Goal: Task Accomplishment & Management: Manage account settings

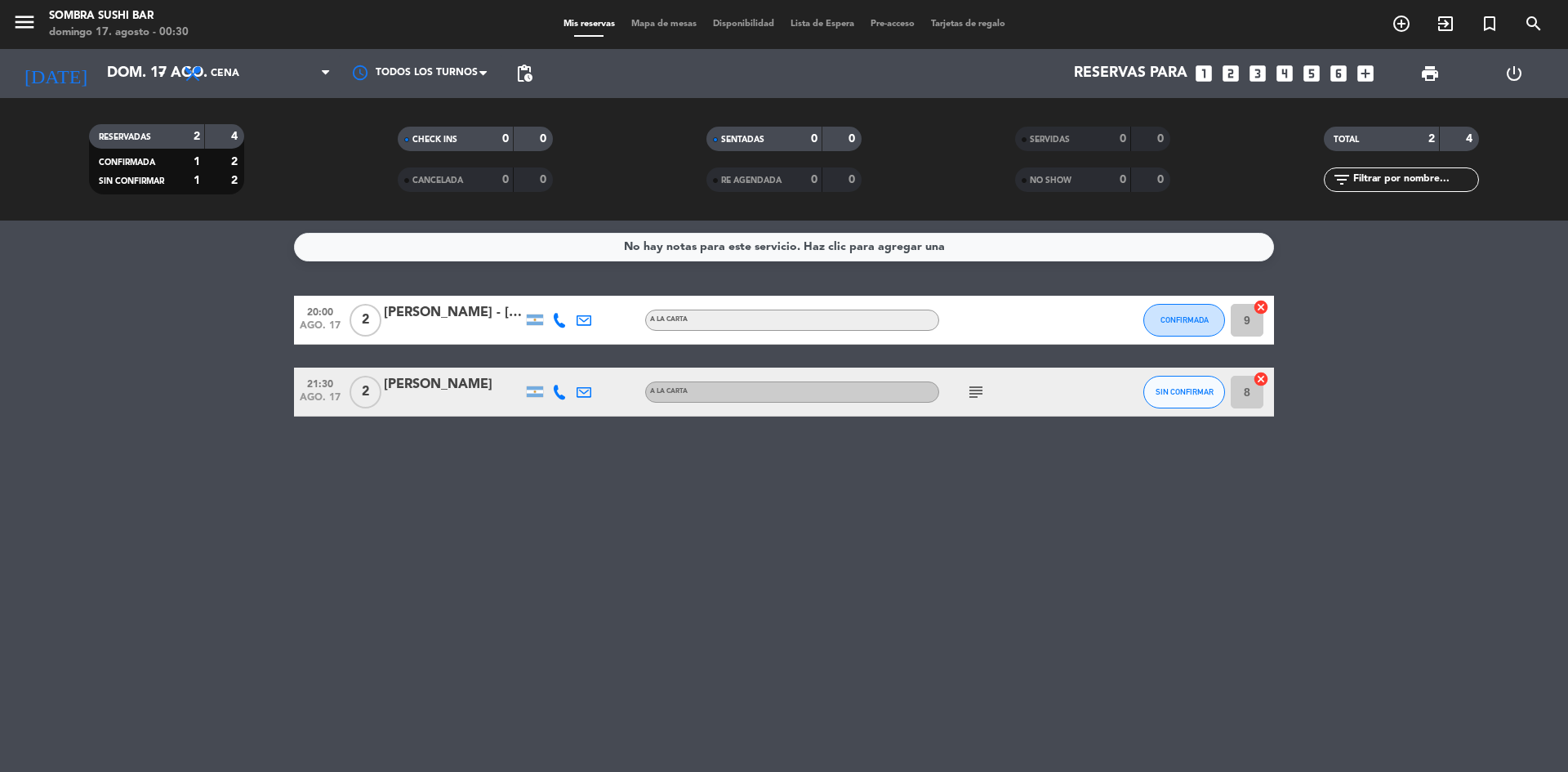
click at [1506, 72] on icon "power_settings_new" at bounding box center [1515, 74] width 20 height 20
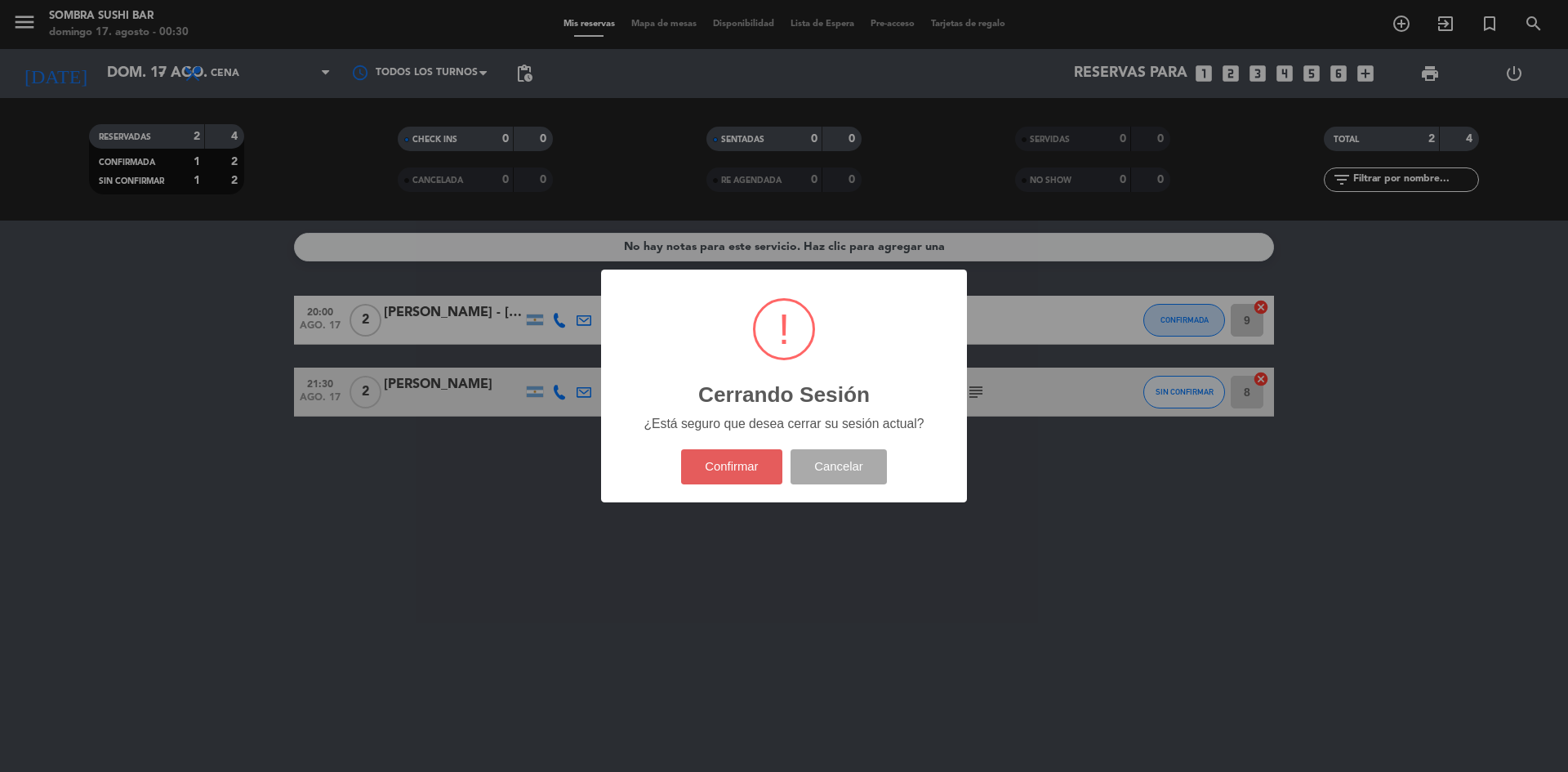
click at [718, 462] on button "Confirmar" at bounding box center [733, 466] width 102 height 35
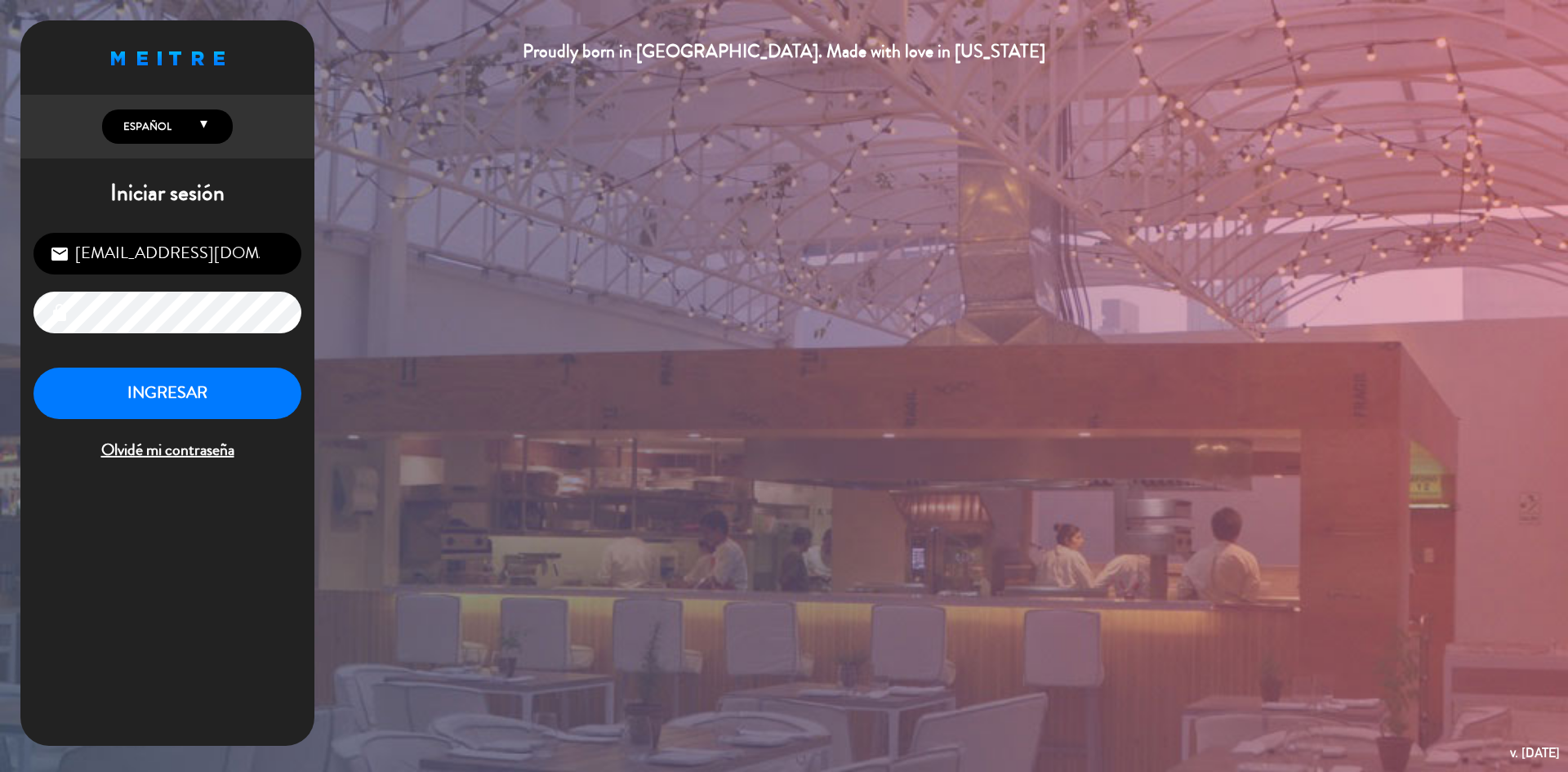
click at [178, 259] on input "[EMAIL_ADDRESS][DOMAIN_NAME]" at bounding box center [168, 254] width 267 height 42
type input "[EMAIL_ADDRESS][DOMAIN_NAME]"
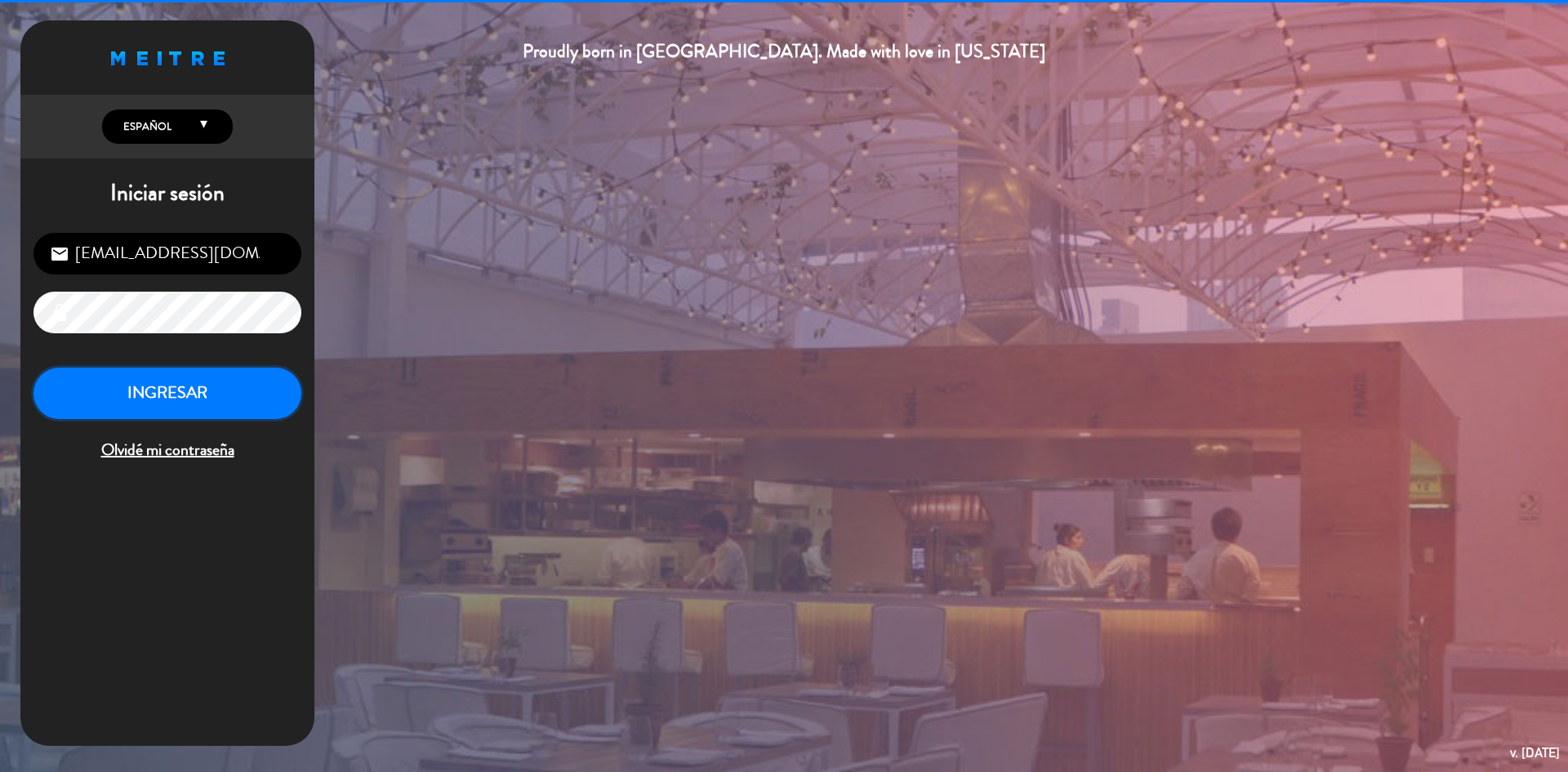
click at [187, 397] on button "INGRESAR" at bounding box center [168, 393] width 267 height 52
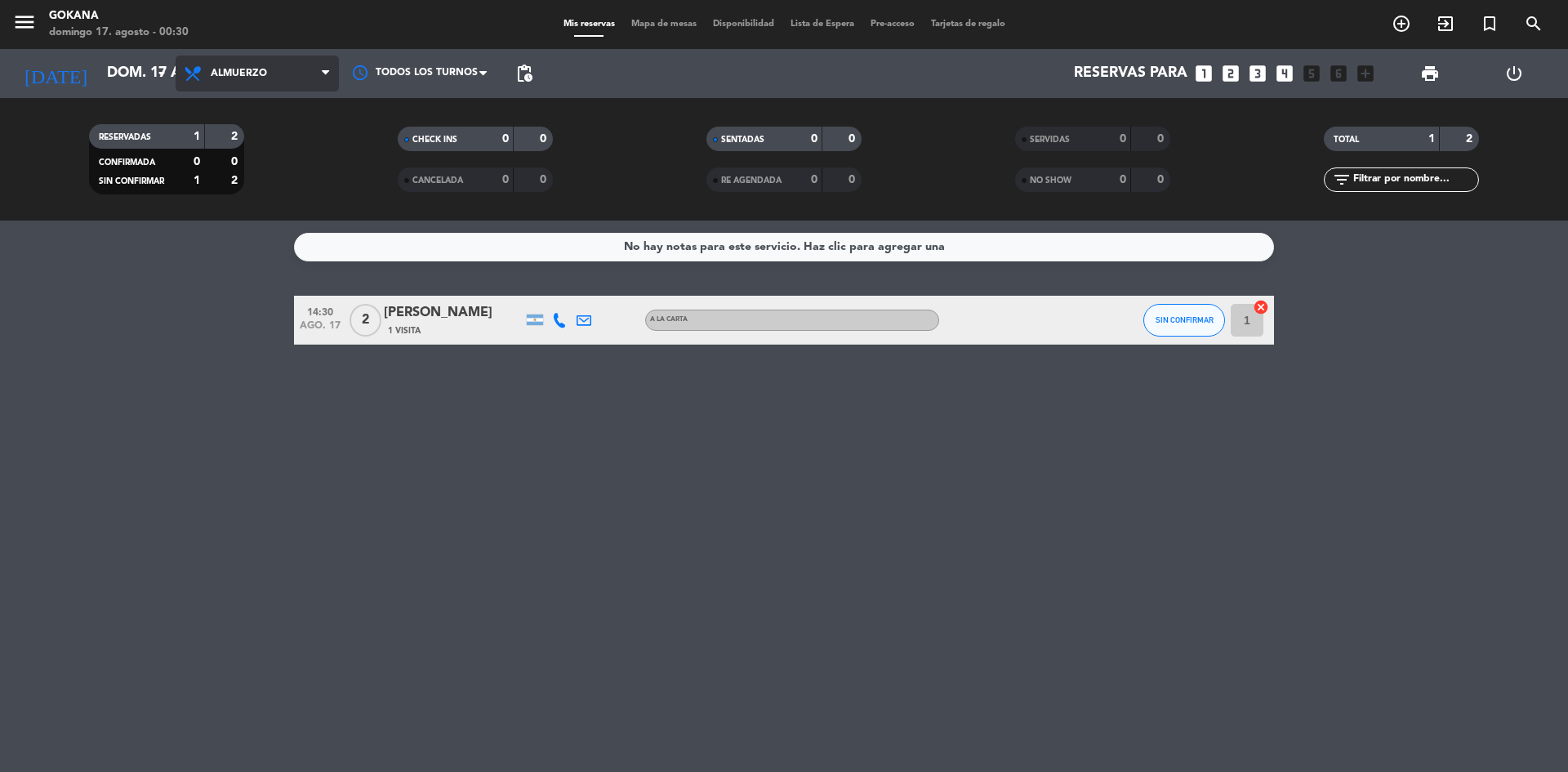
click at [272, 79] on span "Almuerzo" at bounding box center [258, 74] width 164 height 36
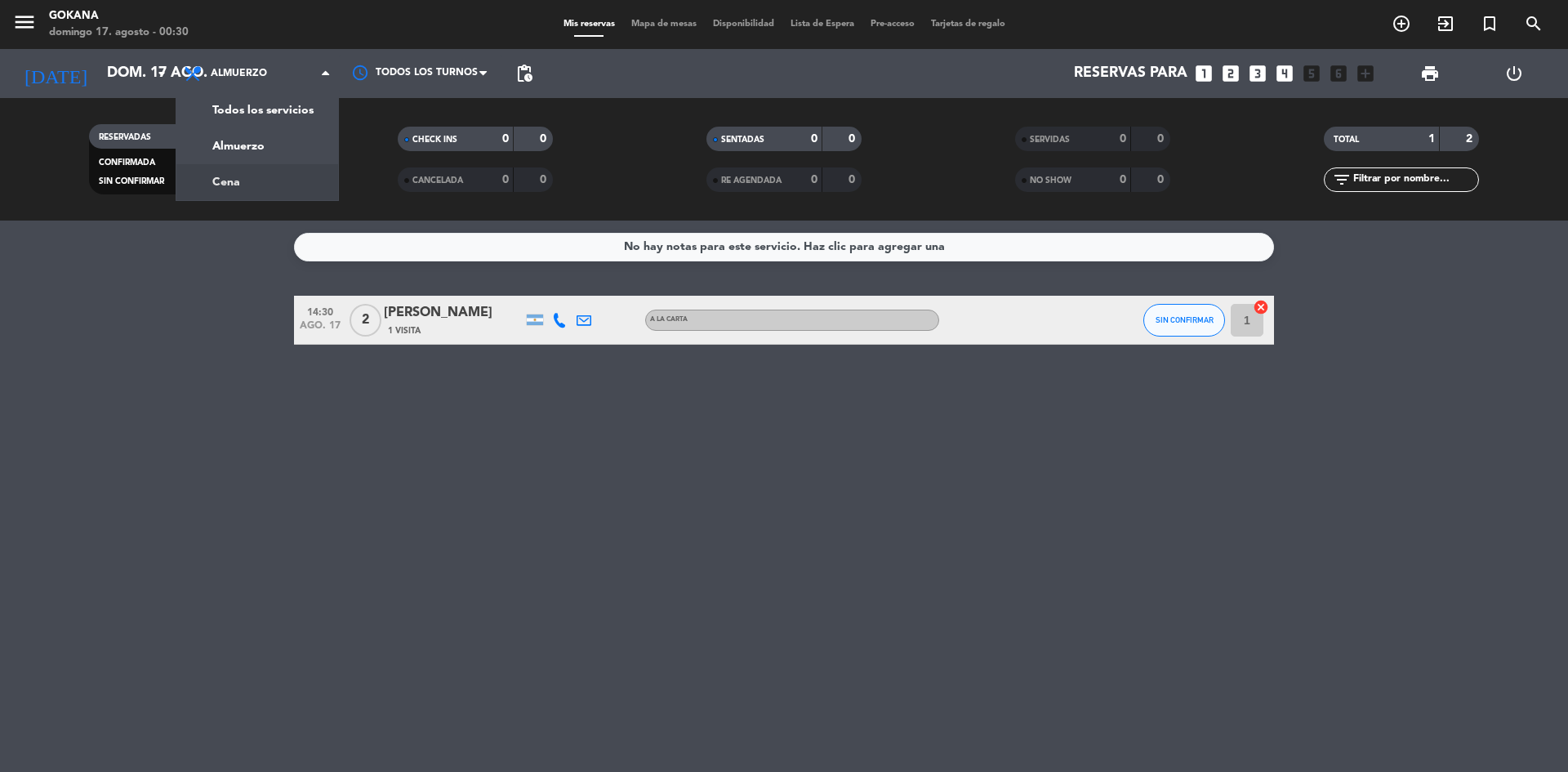
click at [263, 183] on div "menu GOKANA [DATE] 17. agosto - 00:30 Mis reservas Mapa de mesas Disponibilidad…" at bounding box center [784, 110] width 1568 height 221
